Goal: Entertainment & Leisure: Consume media (video, audio)

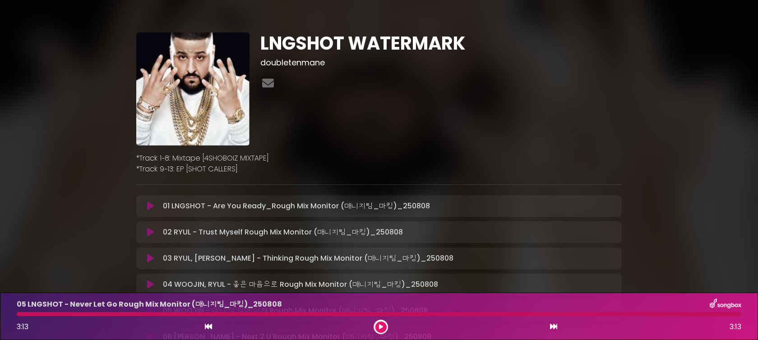
scroll to position [249, 0]
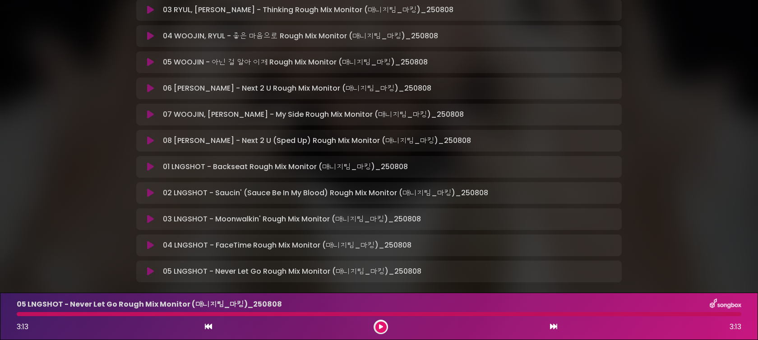
click at [149, 273] on icon at bounding box center [150, 271] width 7 height 9
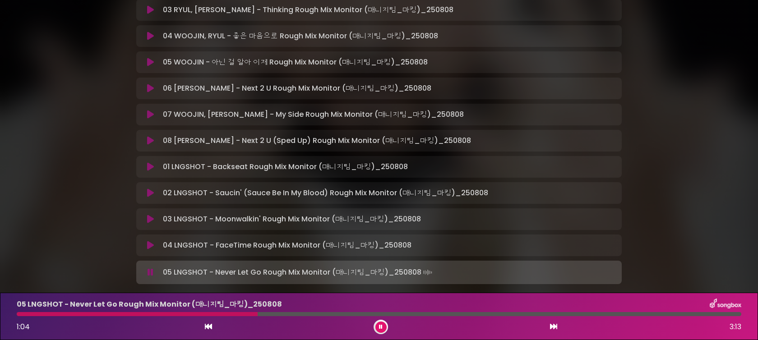
click at [154, 273] on button at bounding box center [151, 272] width 18 height 9
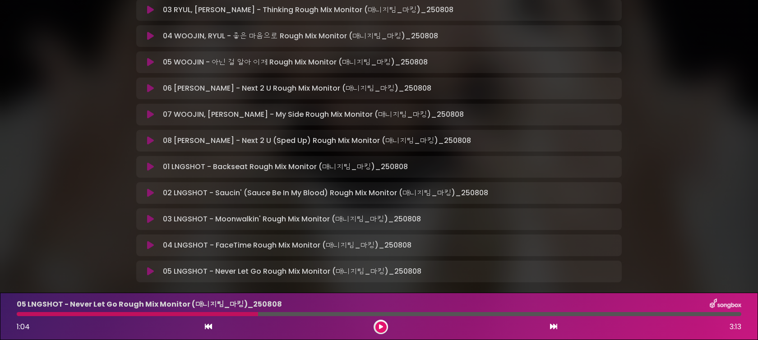
drag, startPoint x: 56, startPoint y: 311, endPoint x: 28, endPoint y: 315, distance: 29.2
click at [28, 315] on div "05 LNGSHOT - Never Let Go Rough Mix Monitor (매니지팀_마킹)_[DATE] 1:04 3:13" at bounding box center [379, 317] width 736 height 36
click at [22, 317] on div "05 LNGSHOT - Never Let Go Rough Mix Monitor (매니지팀_마킹)_[DATE] 1:04 3:13" at bounding box center [379, 317] width 736 height 36
click at [380, 328] on icon at bounding box center [381, 326] width 4 height 5
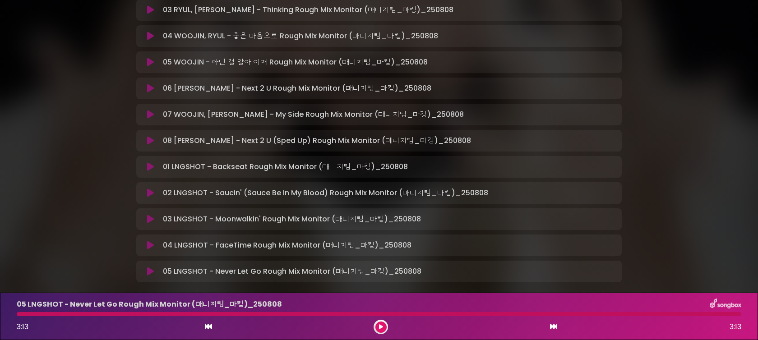
click at [146, 271] on button at bounding box center [151, 271] width 18 height 9
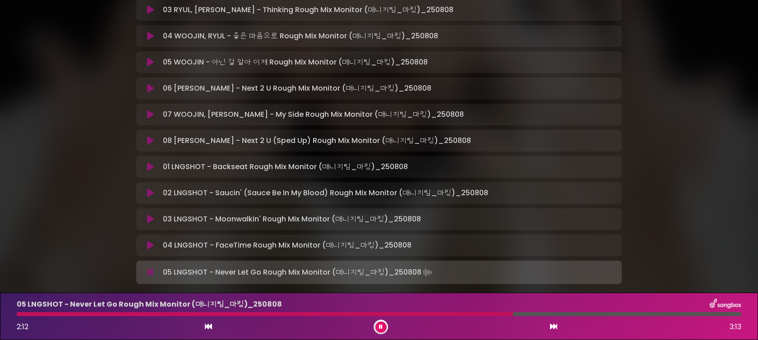
drag, startPoint x: 513, startPoint y: 313, endPoint x: 508, endPoint y: 313, distance: 5.4
click at [505, 313] on div at bounding box center [379, 314] width 725 height 4
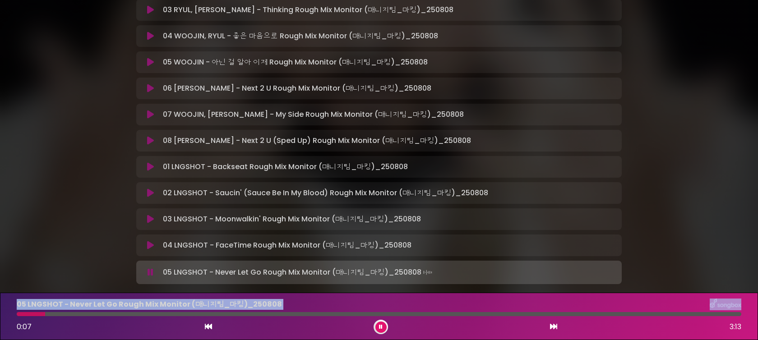
drag, startPoint x: 508, startPoint y: 313, endPoint x: 2, endPoint y: 310, distance: 505.9
click at [2, 310] on div "05 LNGSHOT - Never Let Go Rough Mix Monitor (매니지팀_마킹)_[DATE] 0:07 3:13" at bounding box center [379, 316] width 758 height 47
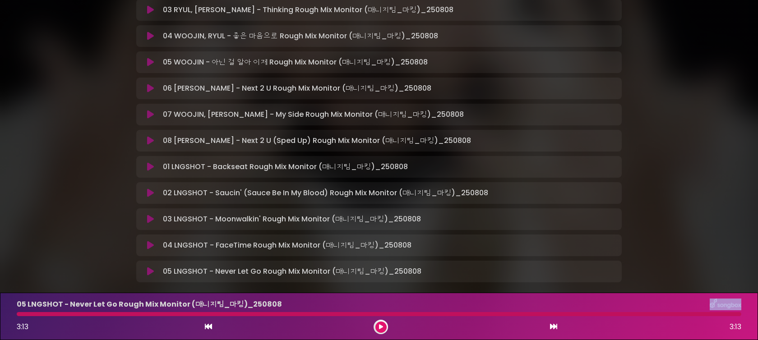
click at [147, 271] on icon at bounding box center [150, 271] width 7 height 9
click at [149, 273] on icon at bounding box center [150, 271] width 7 height 9
click at [151, 42] on div "04 WOOJIN, RYUL - 좋은 마음으로 Rough Mix Monitor (매니지팀_마킹)_250808 L…" at bounding box center [379, 36] width 486 height 22
click at [151, 36] on icon at bounding box center [150, 36] width 7 height 9
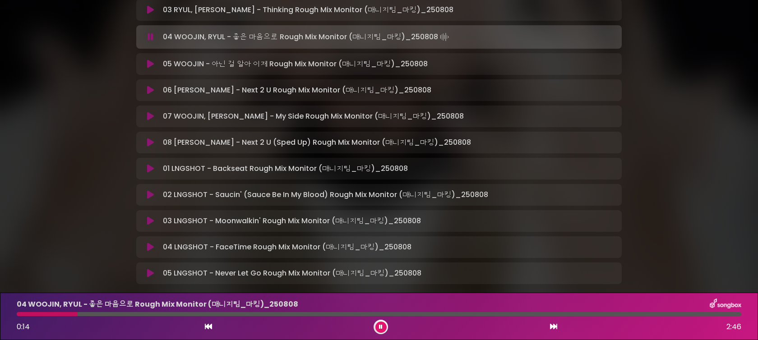
click at [145, 118] on button at bounding box center [151, 116] width 18 height 9
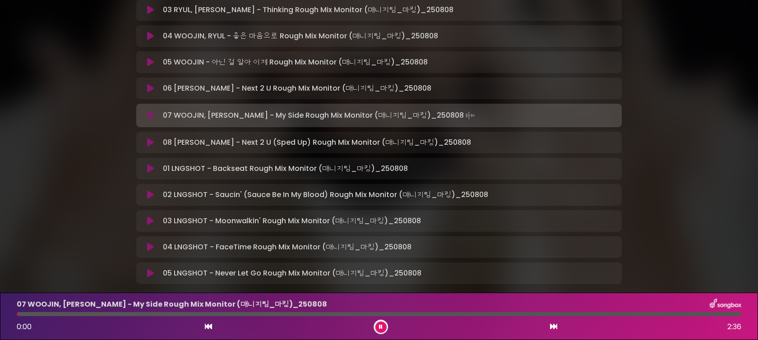
scroll to position [267, 0]
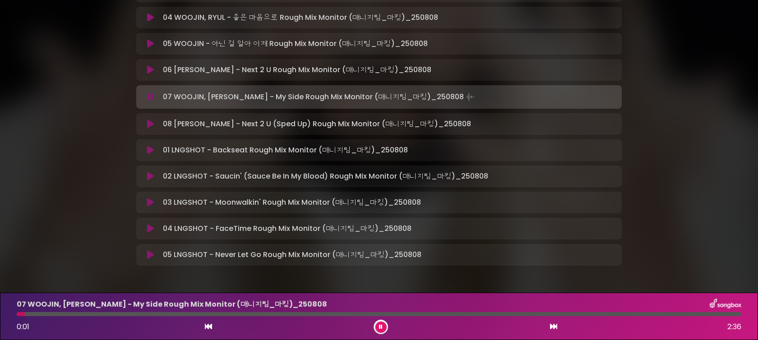
click at [151, 252] on icon at bounding box center [150, 254] width 7 height 9
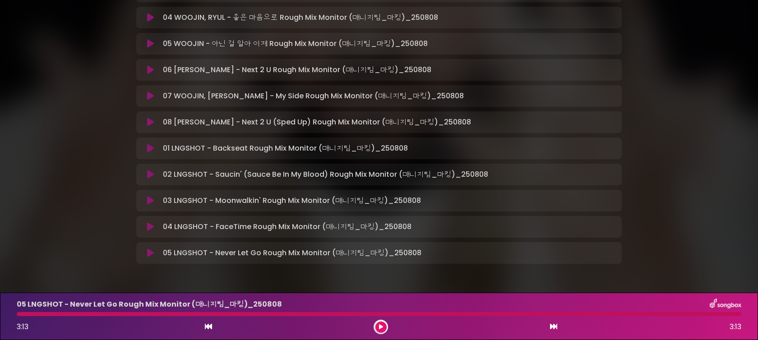
click at [153, 256] on icon at bounding box center [150, 253] width 7 height 9
click at [147, 253] on icon at bounding box center [150, 253] width 7 height 9
click at [144, 249] on button at bounding box center [151, 253] width 18 height 9
